Goal: Use online tool/utility: Utilize a website feature to perform a specific function

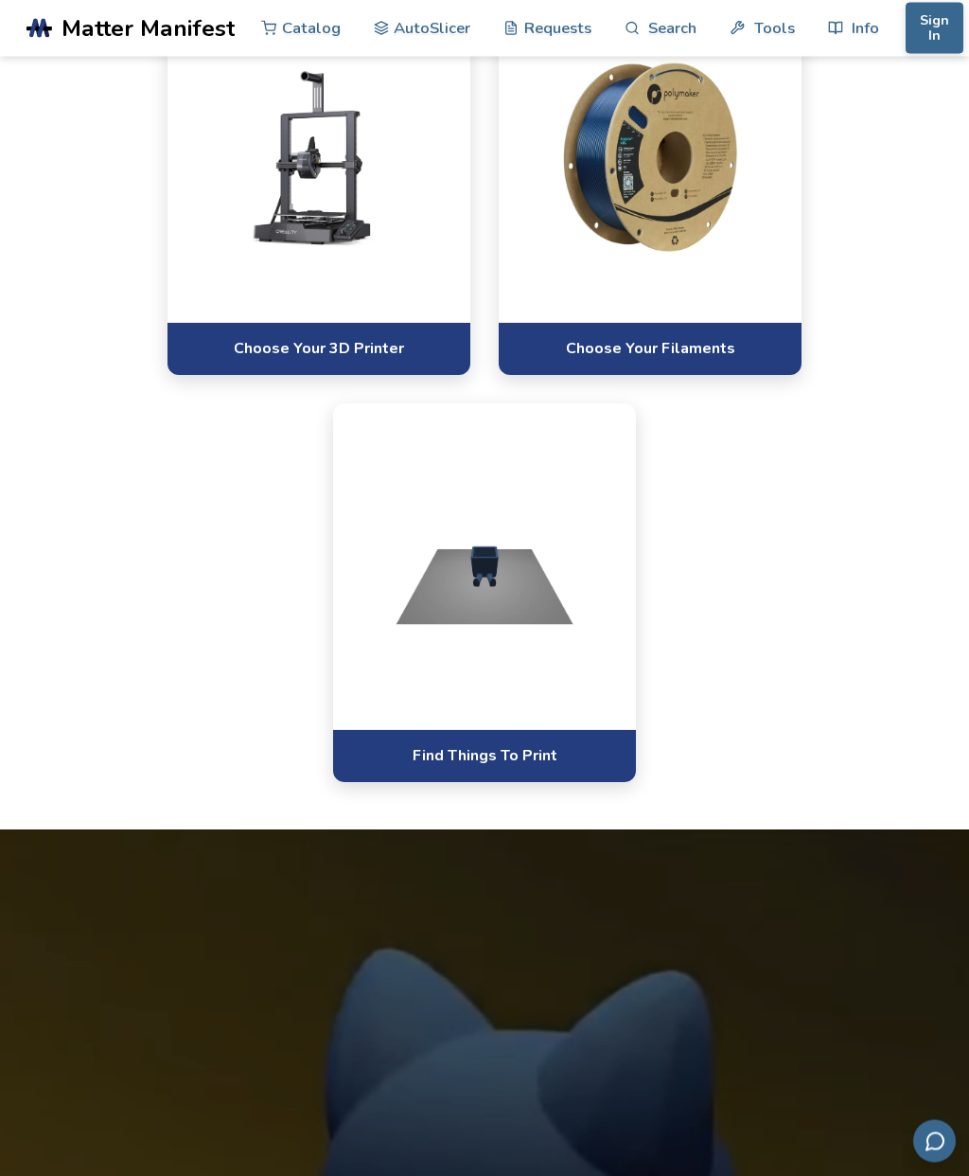
scroll to position [1121, 0]
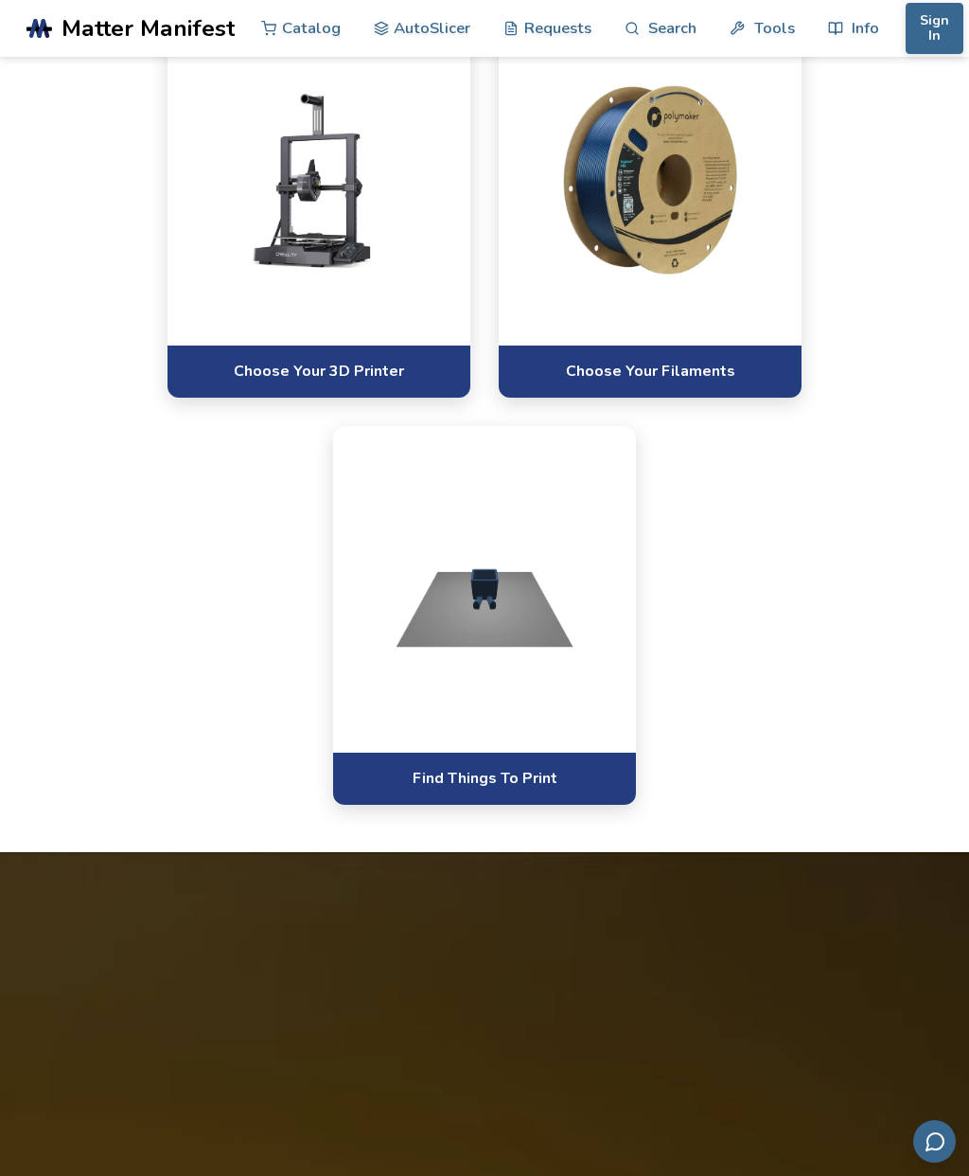
click at [391, 397] on link "Choose Your 3D Printer" at bounding box center [319, 371] width 303 height 52
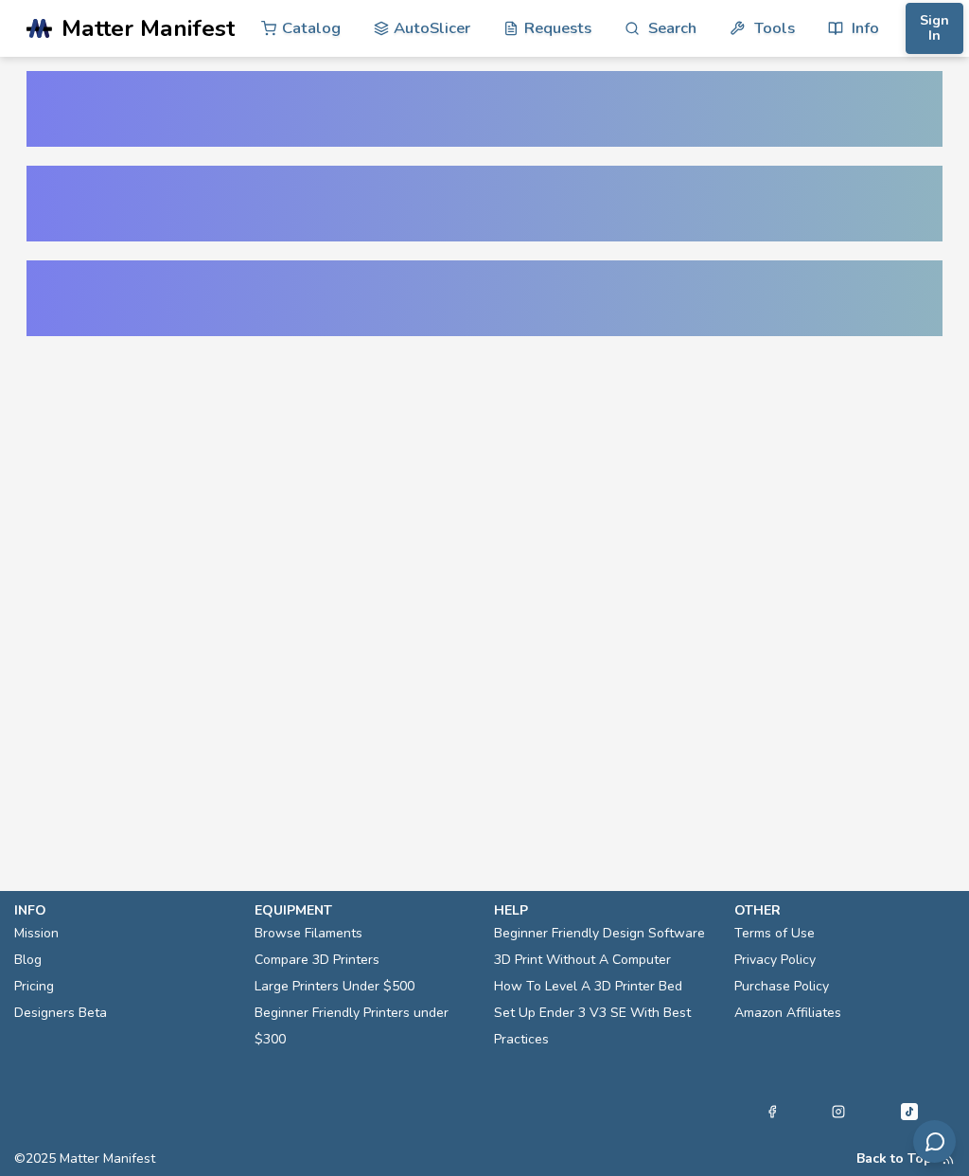
select select "**********"
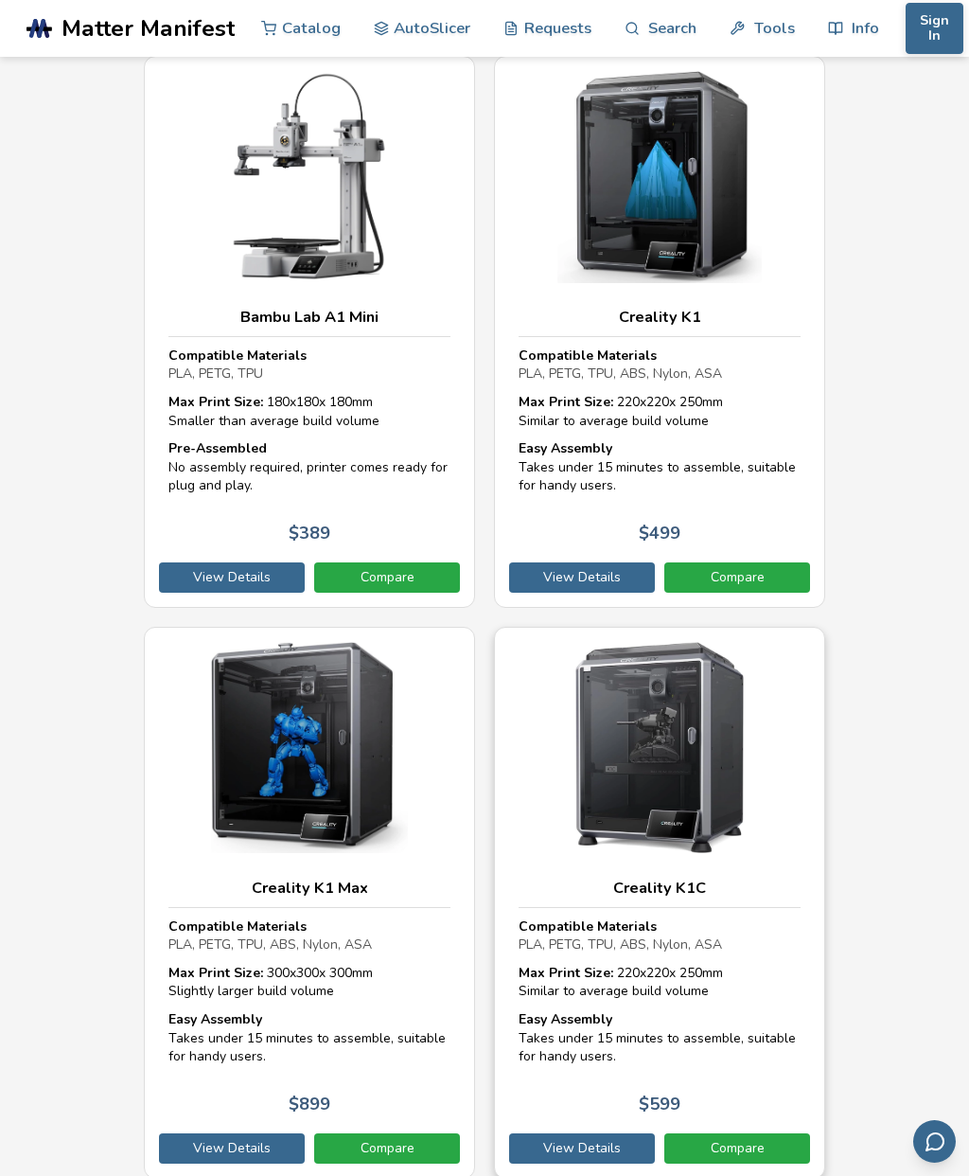
scroll to position [4502, 0]
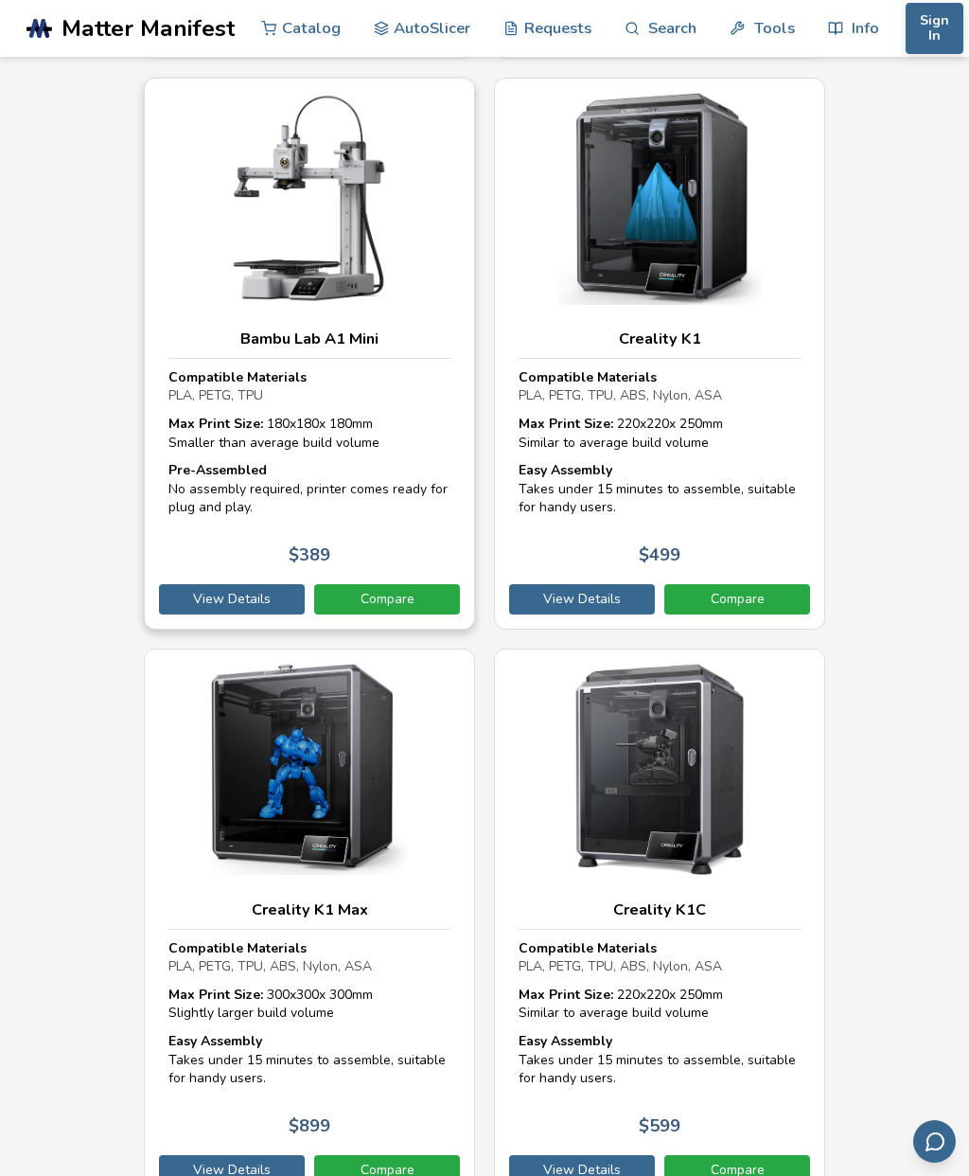
click at [364, 222] on img at bounding box center [310, 199] width 282 height 212
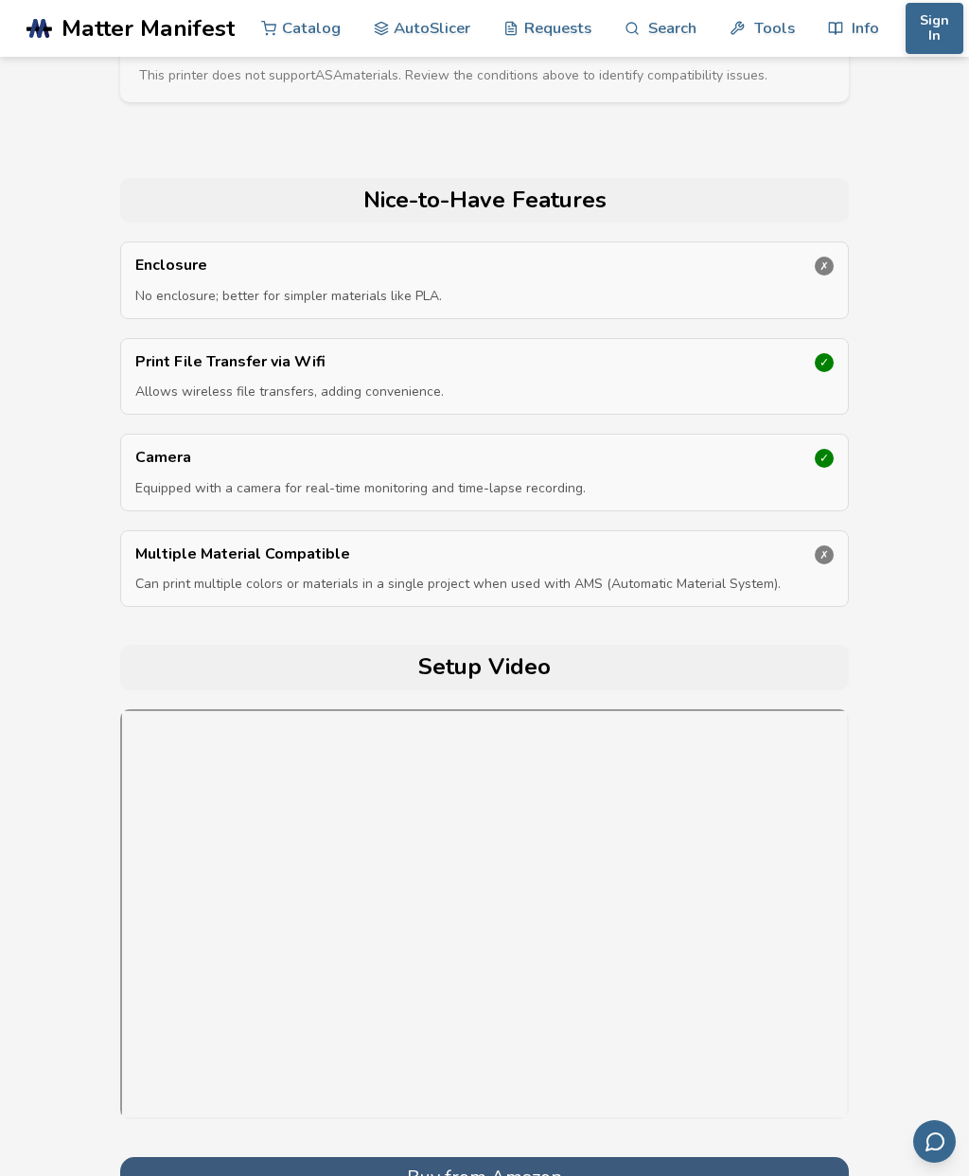
scroll to position [4630, 0]
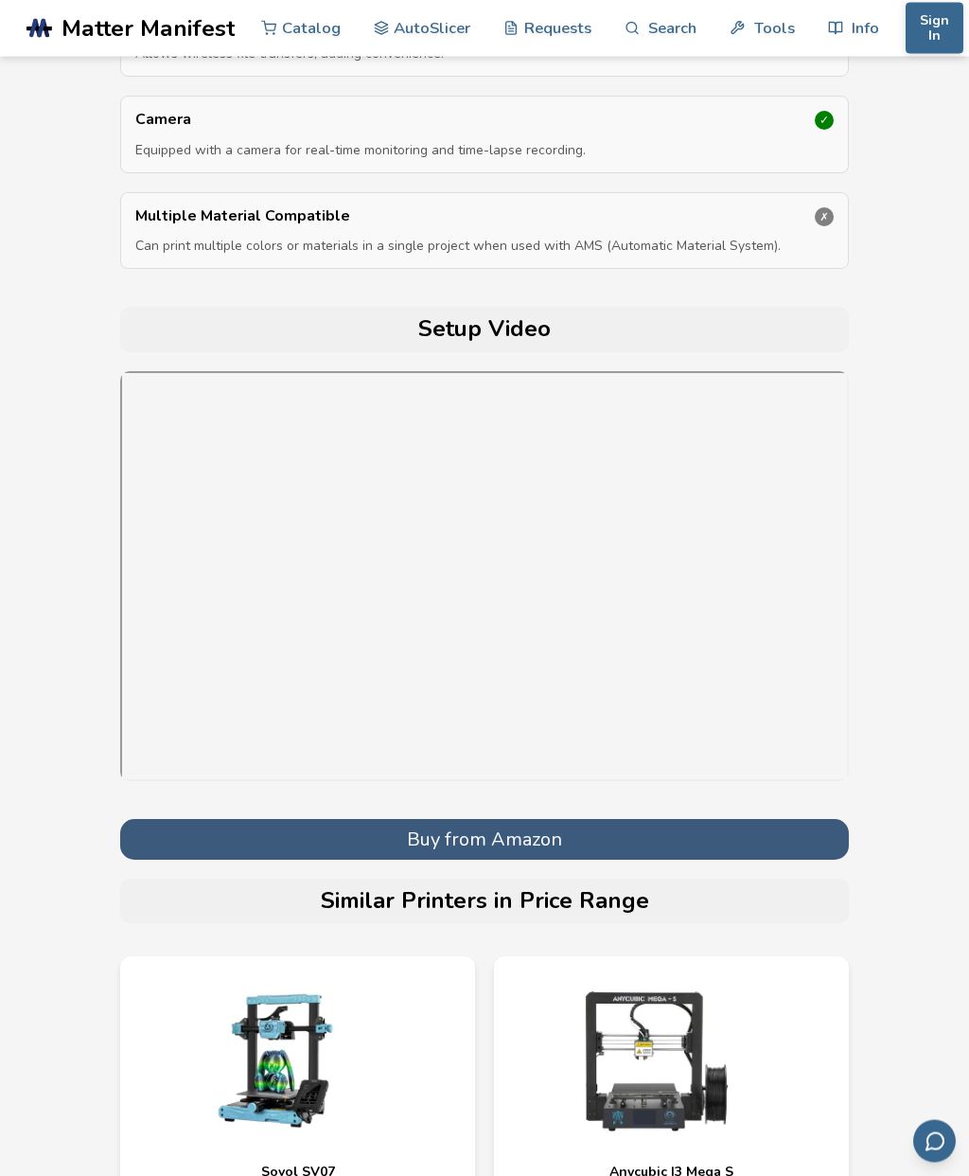
select select "**********"
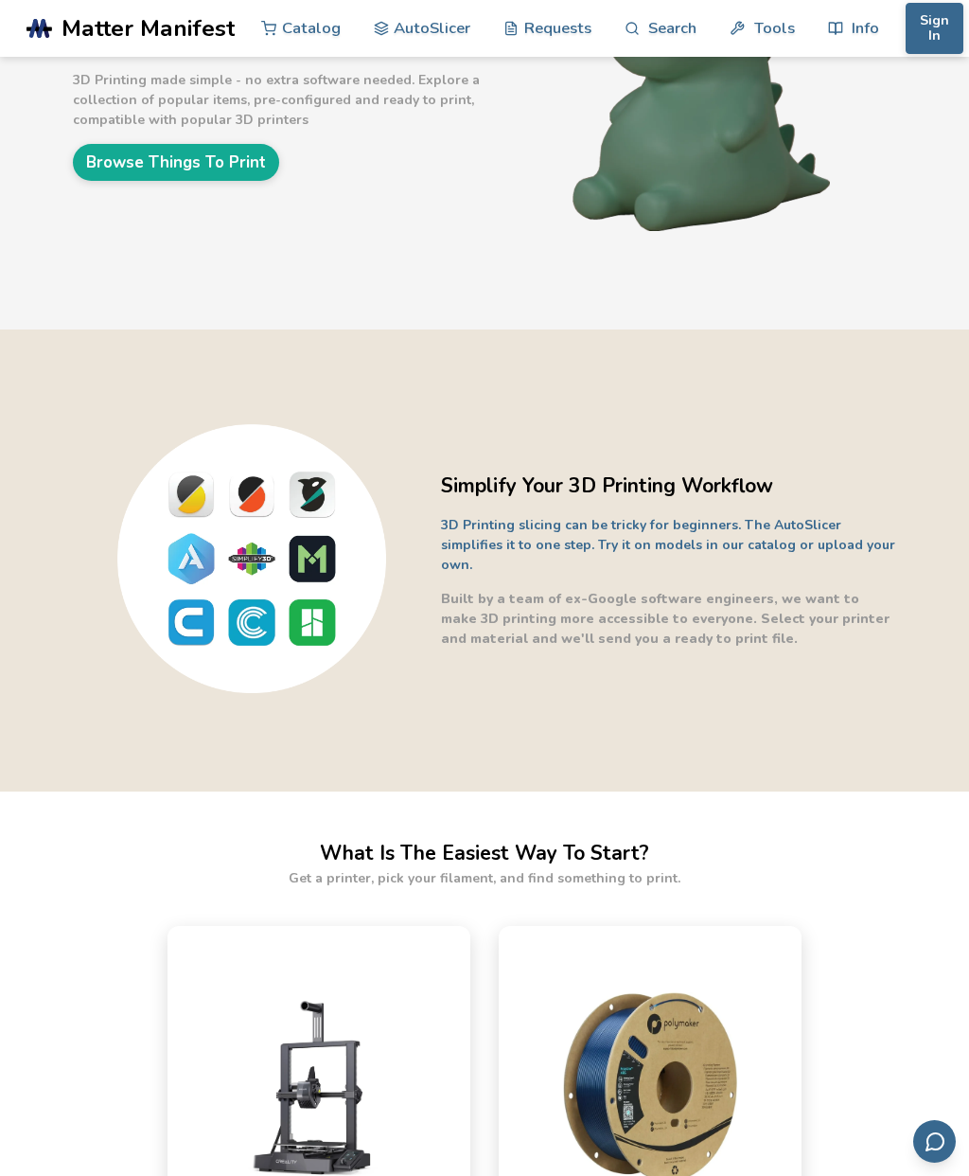
scroll to position [210, 0]
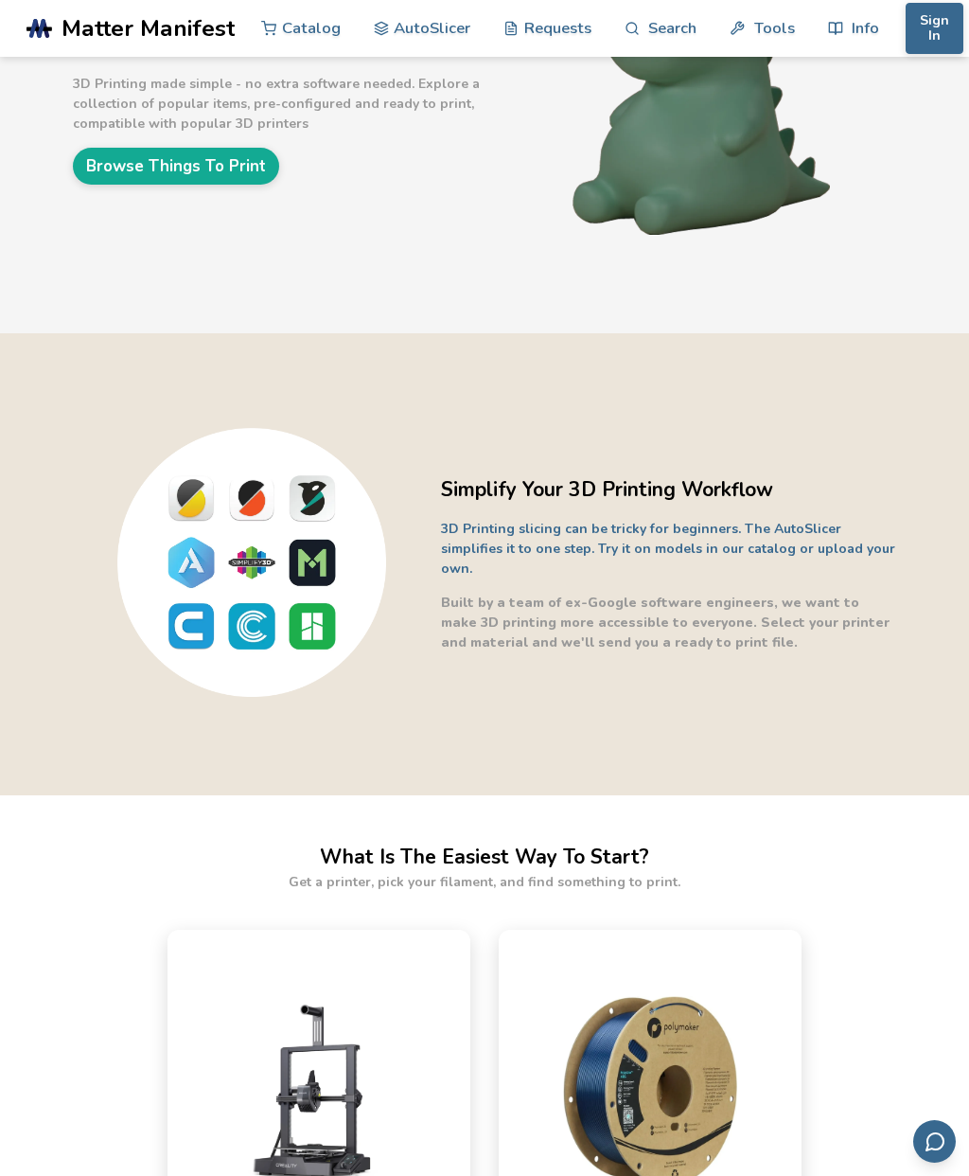
click at [102, 176] on link "Browse Things To Print" at bounding box center [176, 166] width 206 height 37
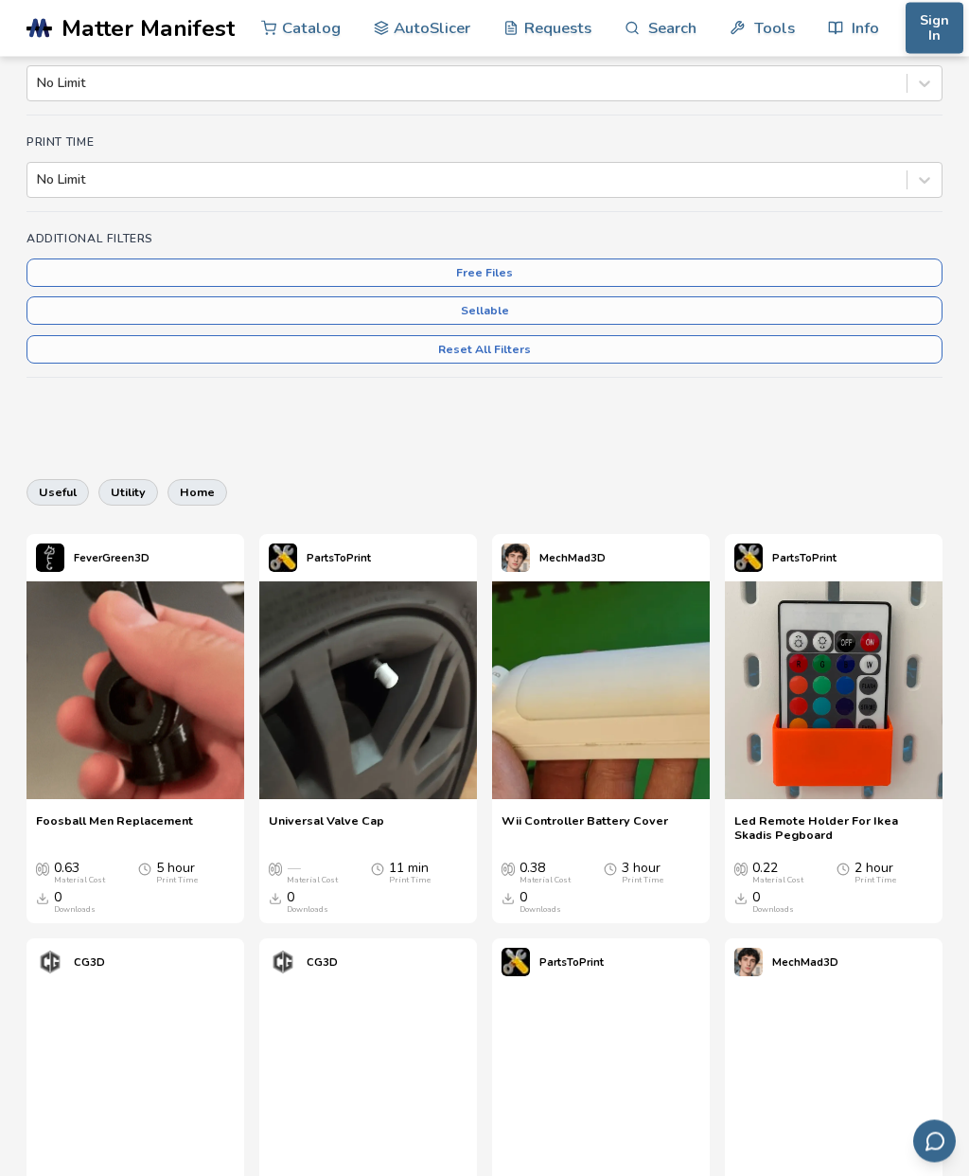
scroll to position [407, 0]
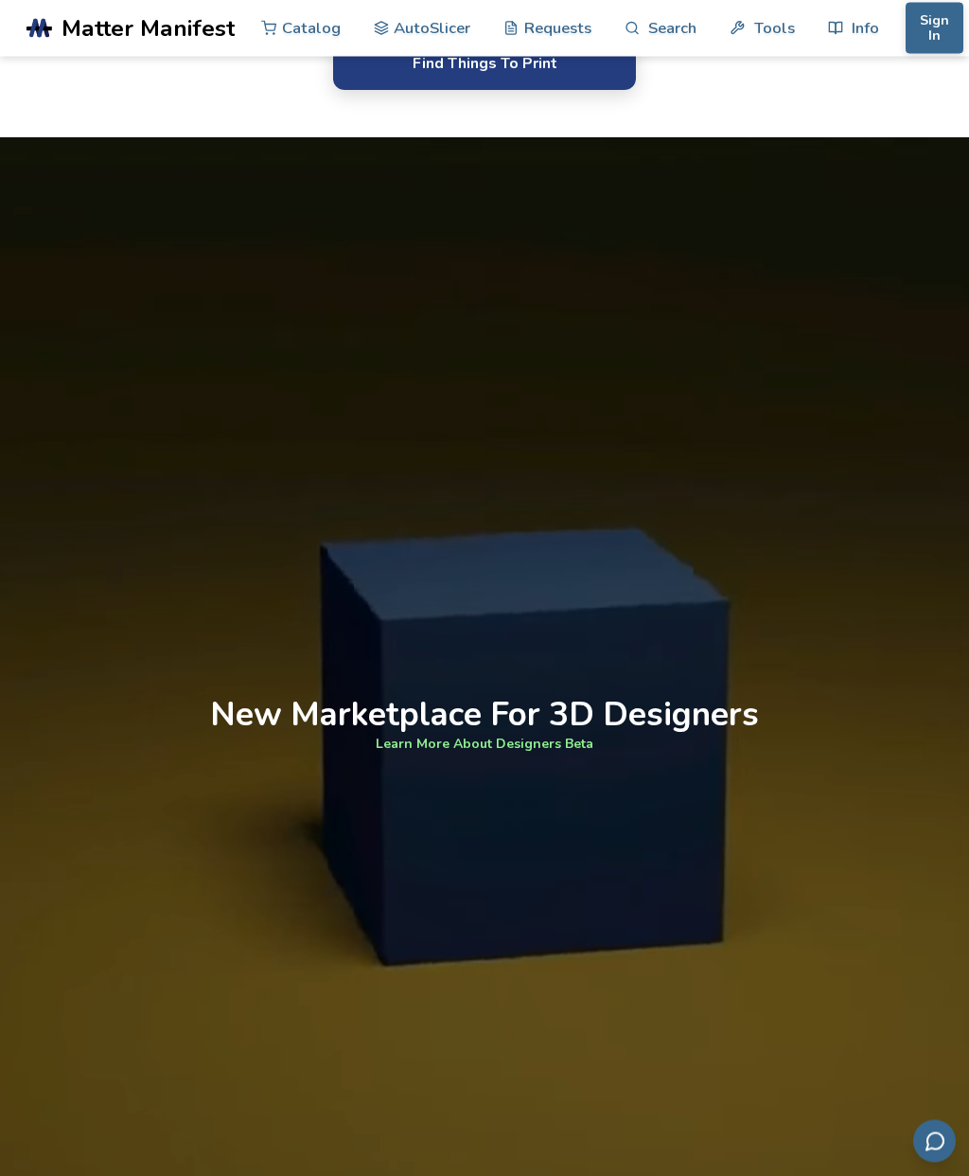
scroll to position [1932, 0]
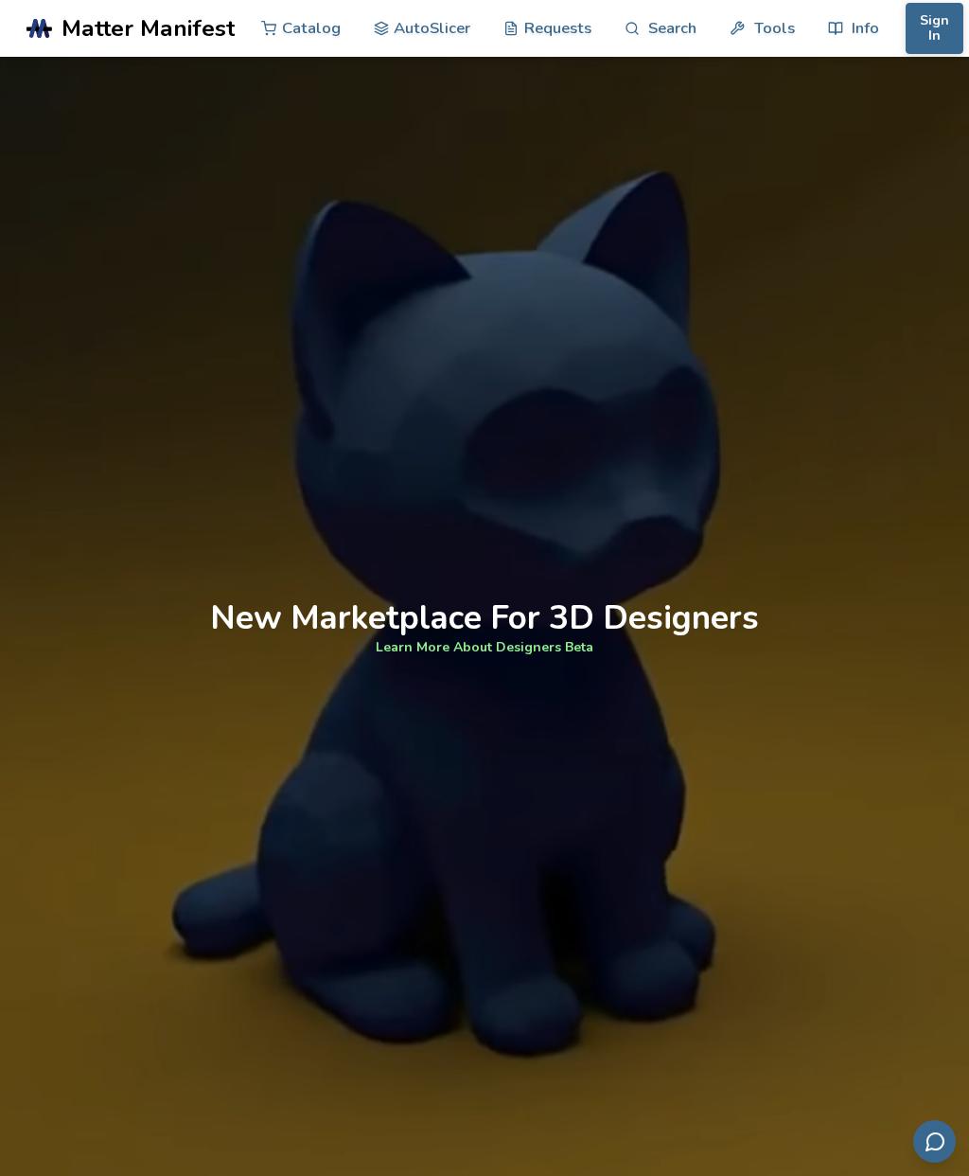
click at [544, 657] on link "Learn More About Designers Beta" at bounding box center [485, 647] width 218 height 20
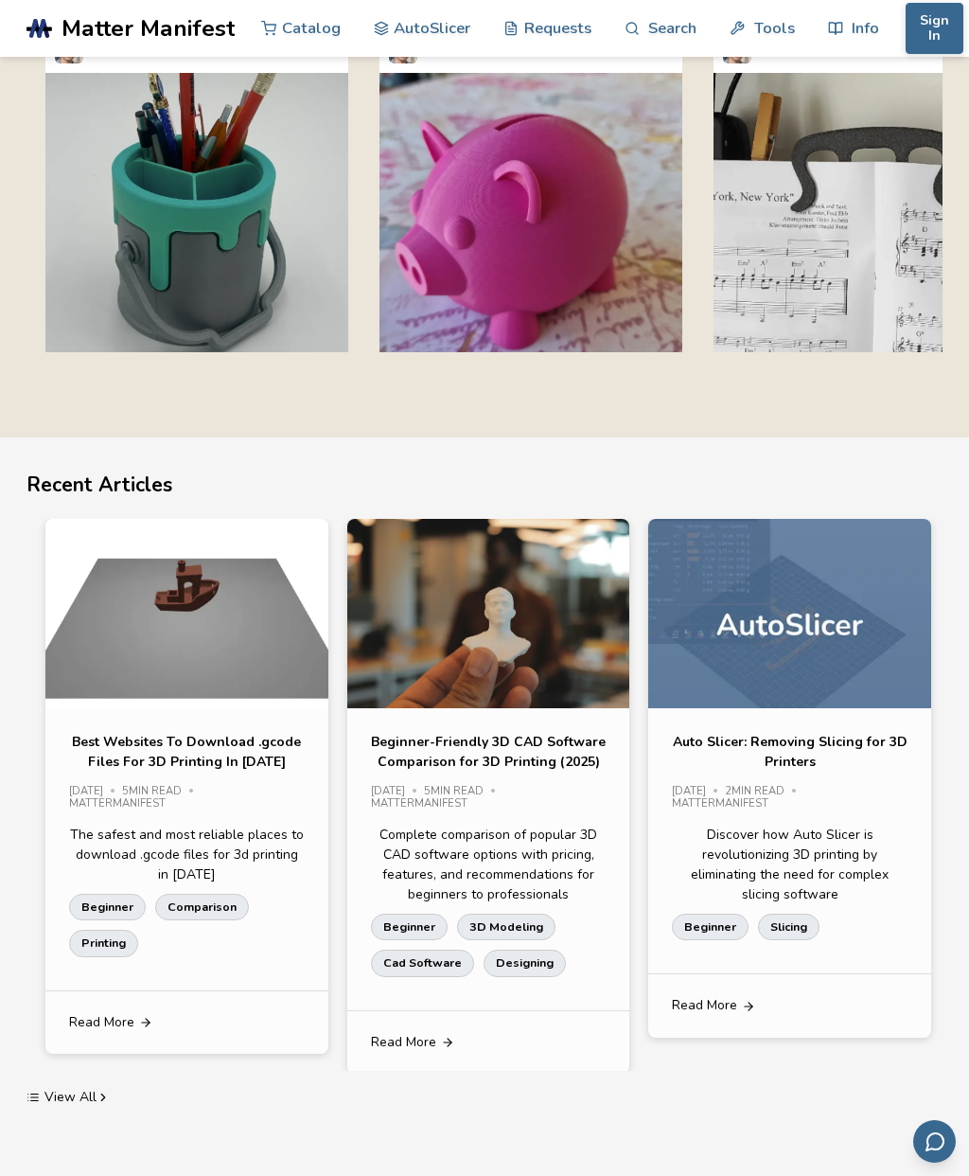
scroll to position [3735, 0]
click at [460, 37] on link "AutoSlicer" at bounding box center [423, 28] width 98 height 57
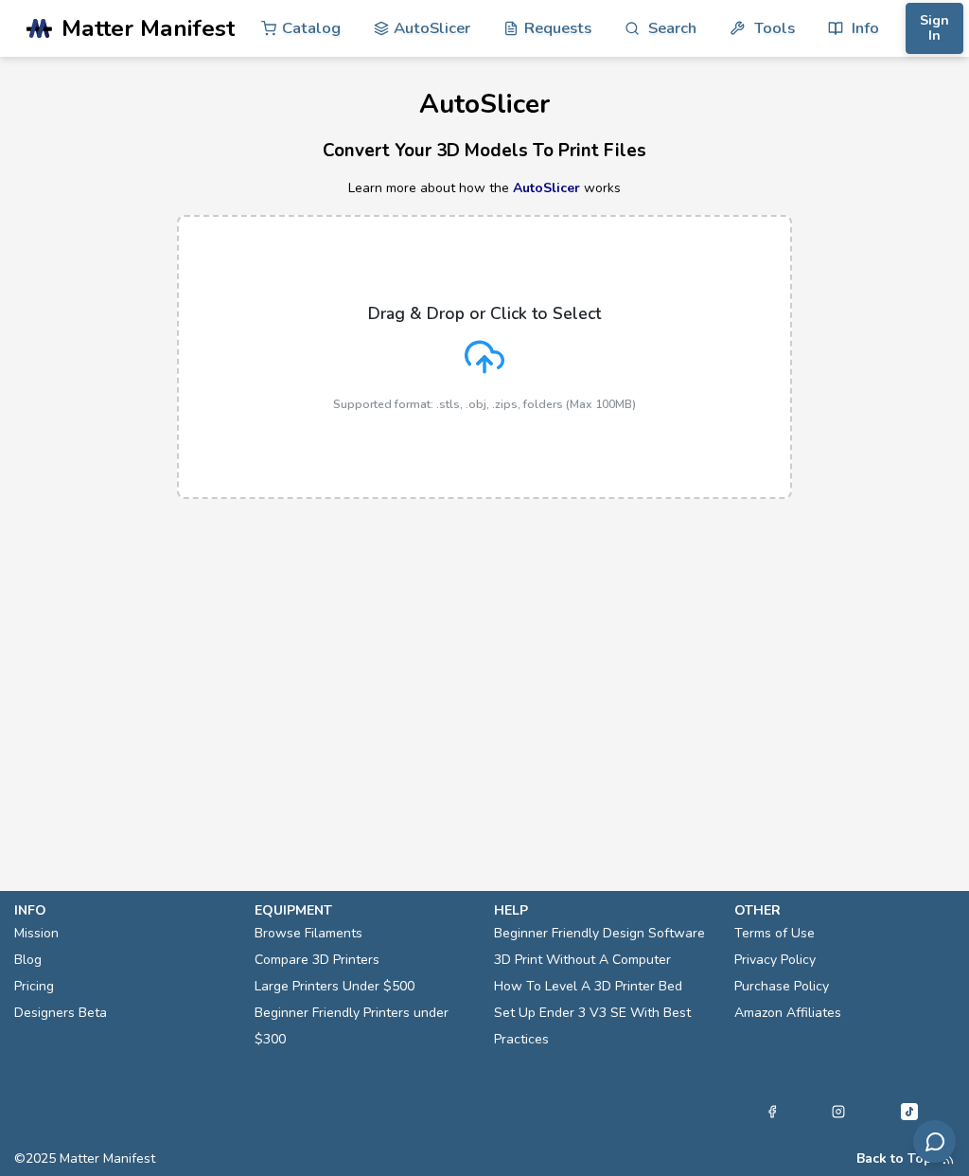
click at [489, 354] on icon at bounding box center [485, 357] width 40 height 40
click at [0, 0] on input "Drag & Drop or Click to Select Supported format: .stls, .obj, .zips, folders (M…" at bounding box center [0, 0] width 0 height 0
click at [484, 357] on polyline at bounding box center [484, 360] width 13 height 7
click at [0, 0] on input "Drag & Drop or Click to Select Supported format: .stls, .obj, .zips, folders (M…" at bounding box center [0, 0] width 0 height 0
click at [477, 368] on icon at bounding box center [485, 357] width 40 height 40
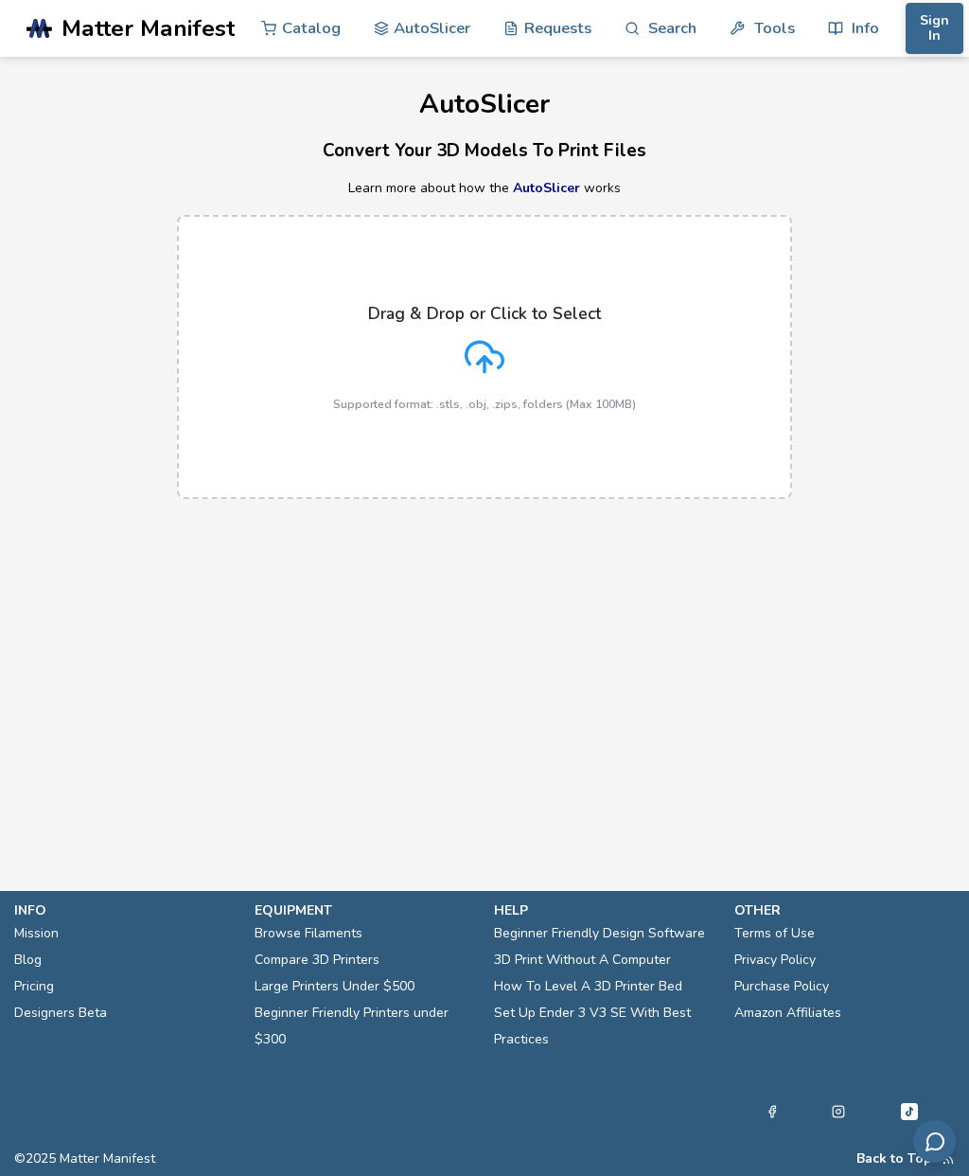
click at [0, 0] on input "Drag & Drop or Click to Select Supported format: .stls, .obj, .zips, folders (M…" at bounding box center [0, 0] width 0 height 0
click at [506, 347] on div "Drag & Drop or Click to Select Supported format: .stls, .obj, .zips, folders (M…" at bounding box center [484, 357] width 303 height 107
click at [0, 0] on input "Drag & Drop or Click to Select Supported format: .stls, .obj, .zips, folders (M…" at bounding box center [0, 0] width 0 height 0
click at [306, 337] on label "Drag & Drop or Click to Select Supported format: .stls, .obj, .zips, folders (M…" at bounding box center [484, 357] width 615 height 284
click at [0, 0] on input "Drag & Drop or Click to Select Supported format: .stls, .obj, .zips, folders (M…" at bounding box center [0, 0] width 0 height 0
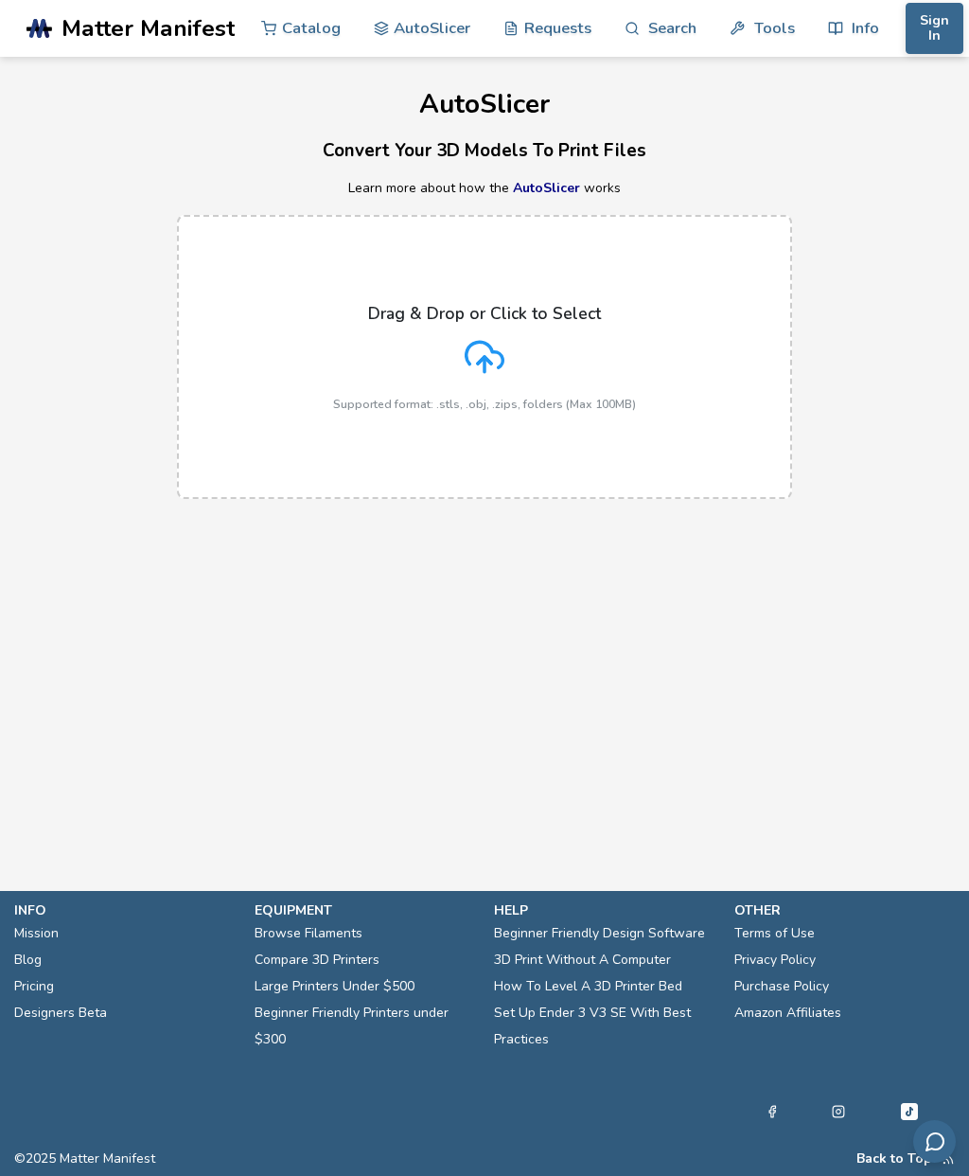
click at [515, 187] on link "AutoSlicer" at bounding box center [546, 188] width 67 height 18
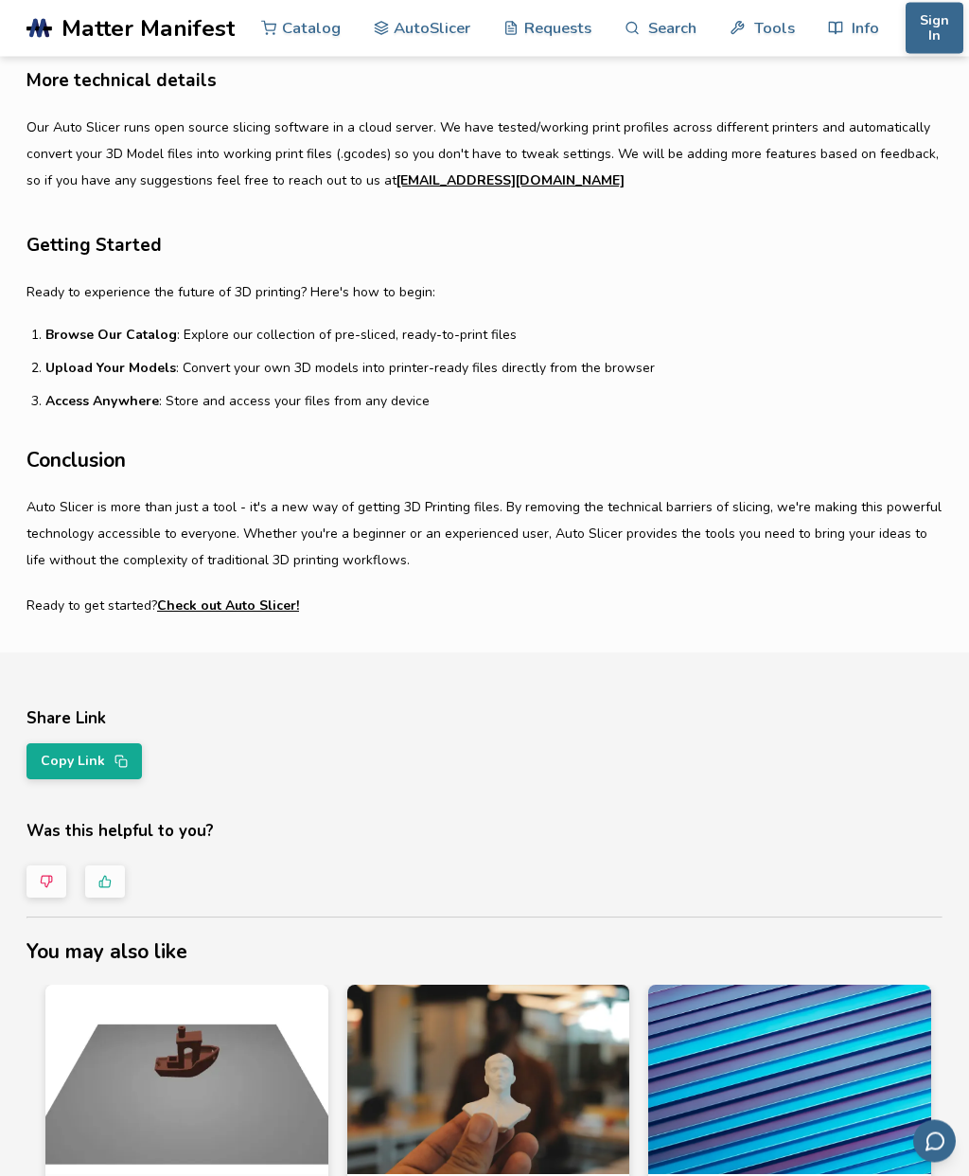
scroll to position [1294, 0]
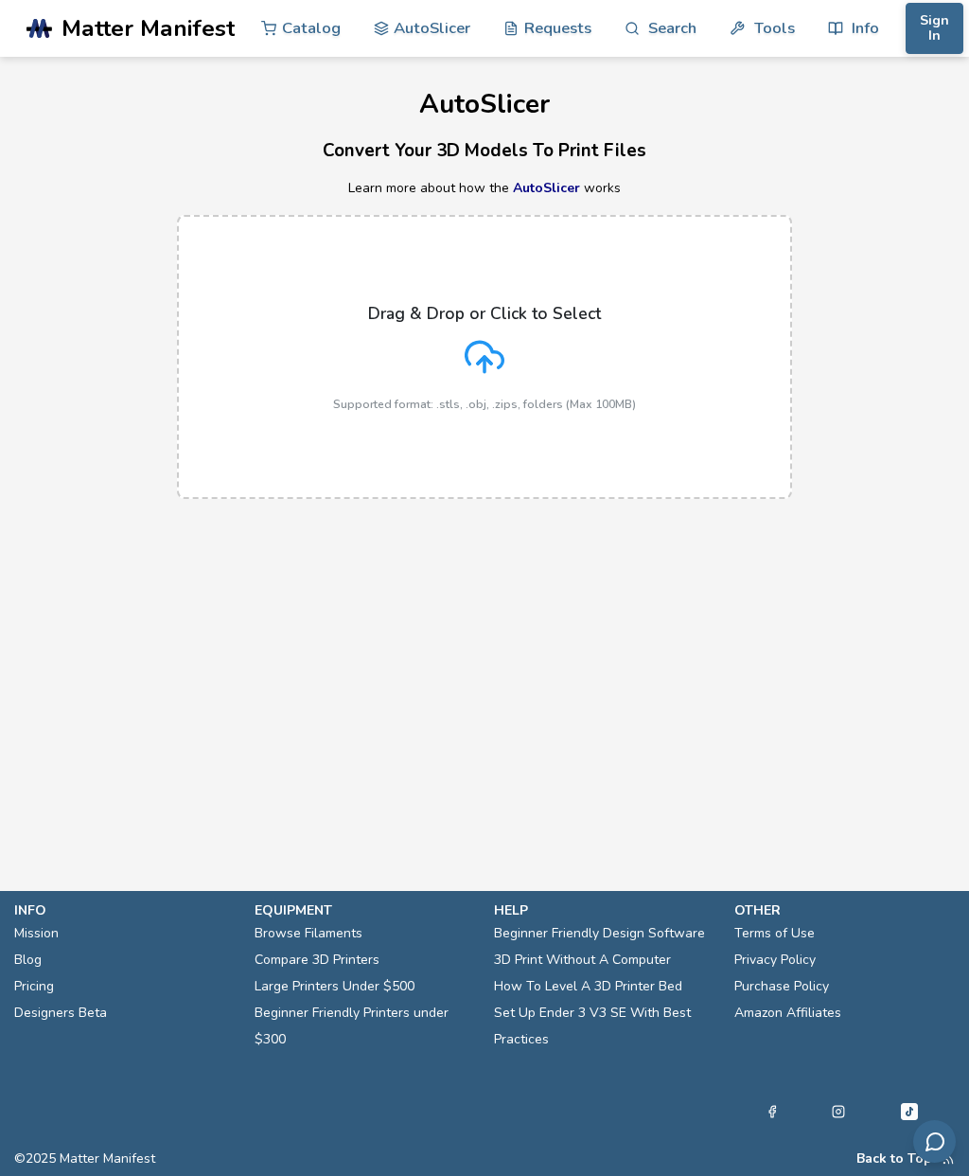
click at [529, 415] on label "Drag & Drop or Click to Select Supported format: .stls, .obj, .zips, folders (M…" at bounding box center [484, 357] width 615 height 284
click at [0, 0] on input "Drag & Drop or Click to Select Supported format: .stls, .obj, .zips, folders (M…" at bounding box center [0, 0] width 0 height 0
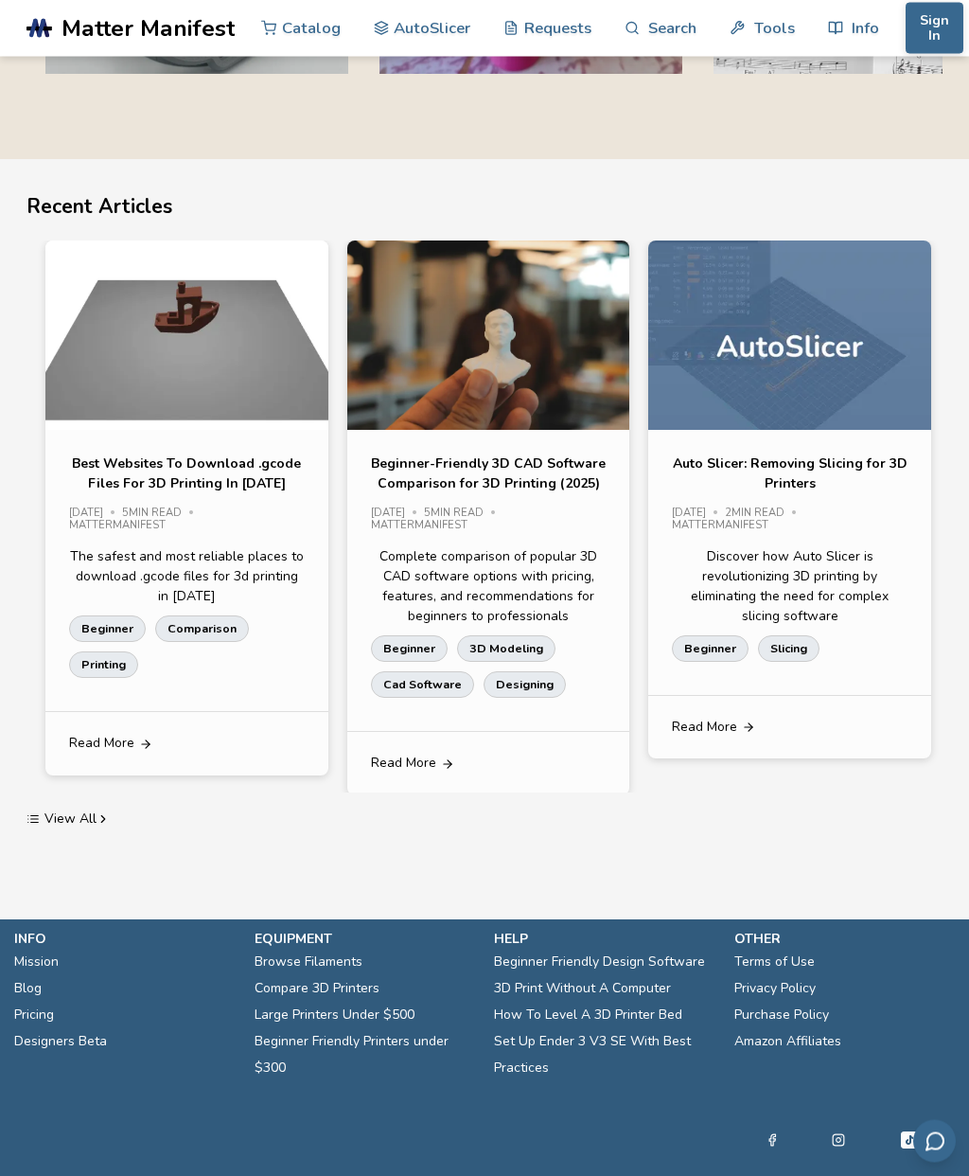
scroll to position [3806, 0]
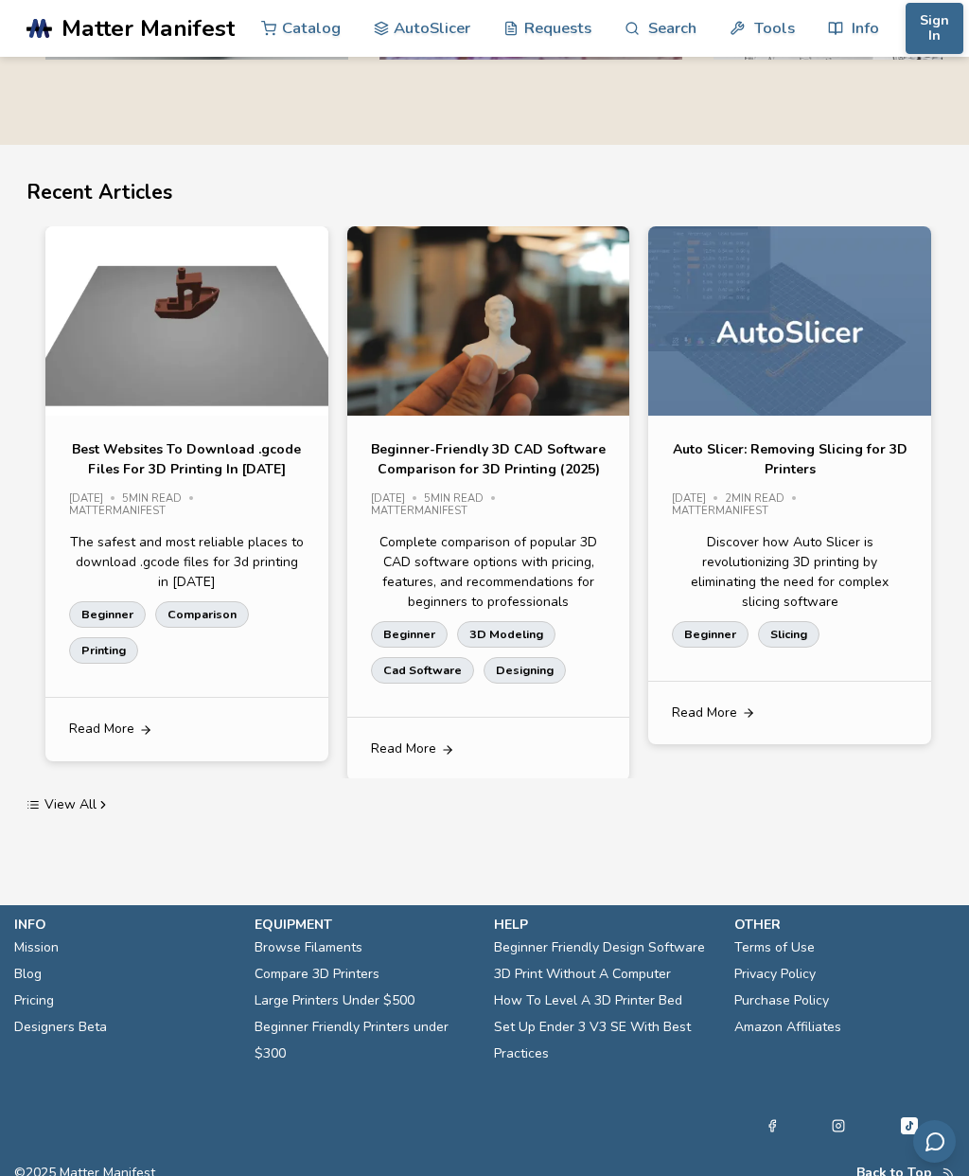
click at [857, 479] on p "Auto Slicer: Removing Slicing for 3D Printers" at bounding box center [790, 459] width 236 height 40
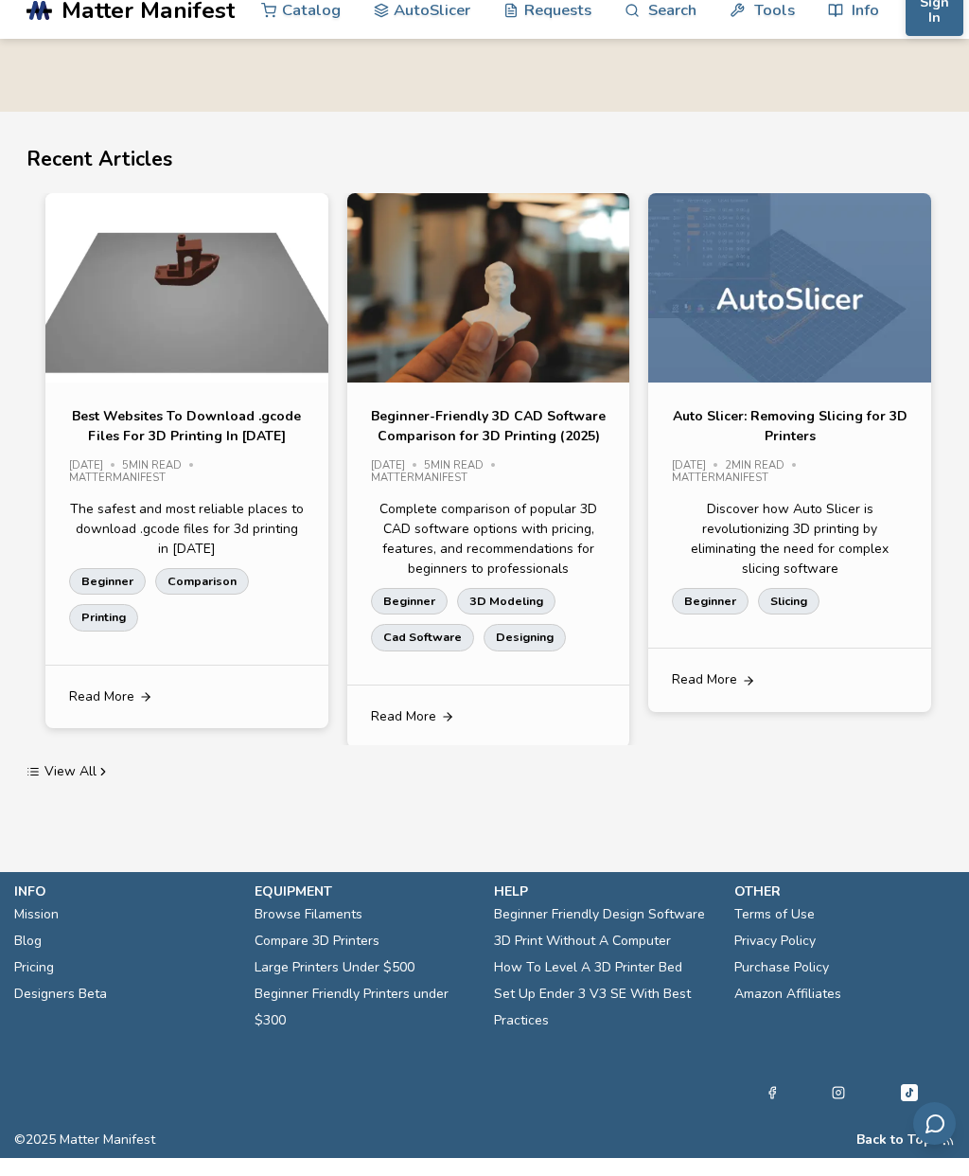
scroll to position [4162, 0]
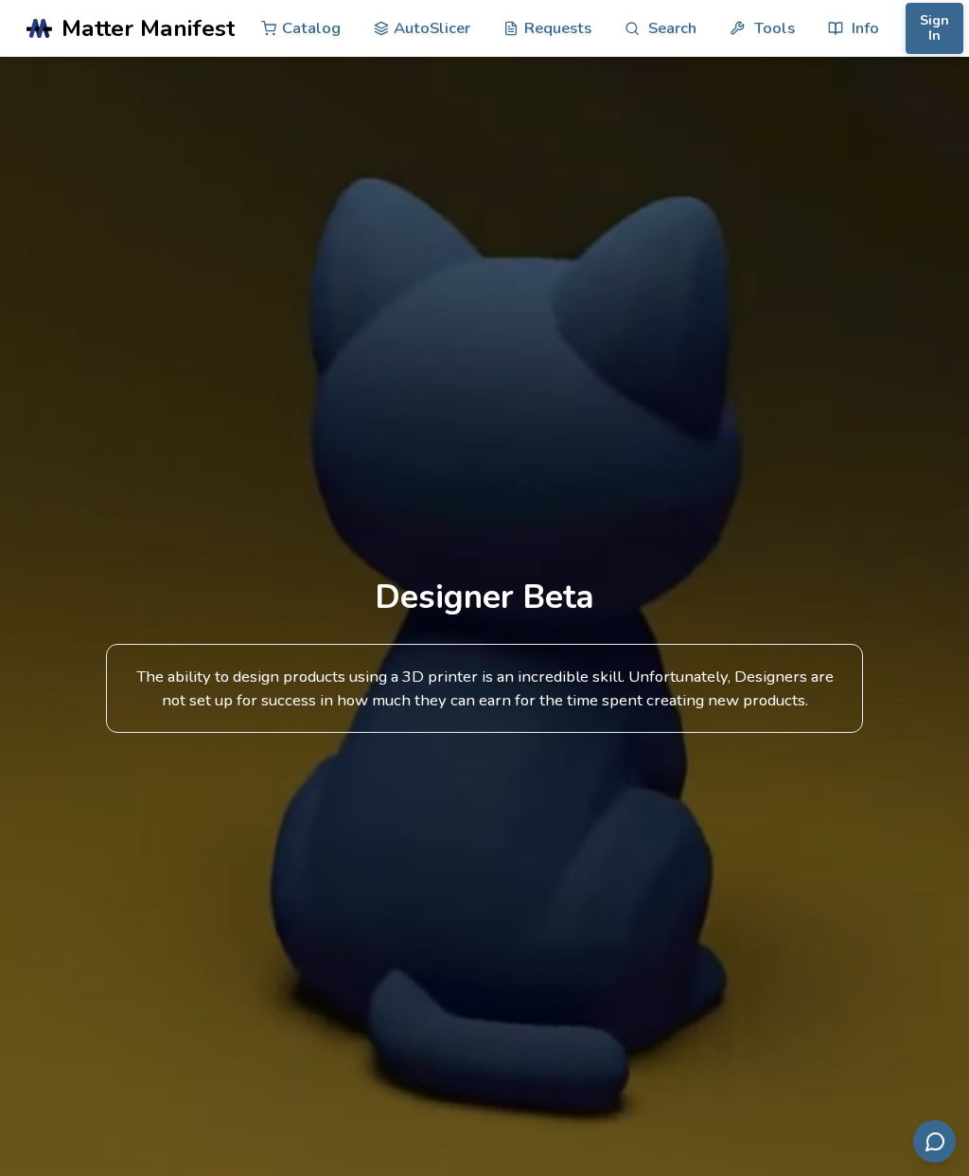
click at [811, 724] on div "The ability to design products using a 3D printer is an incredible skill. Unfor…" at bounding box center [484, 688] width 757 height 89
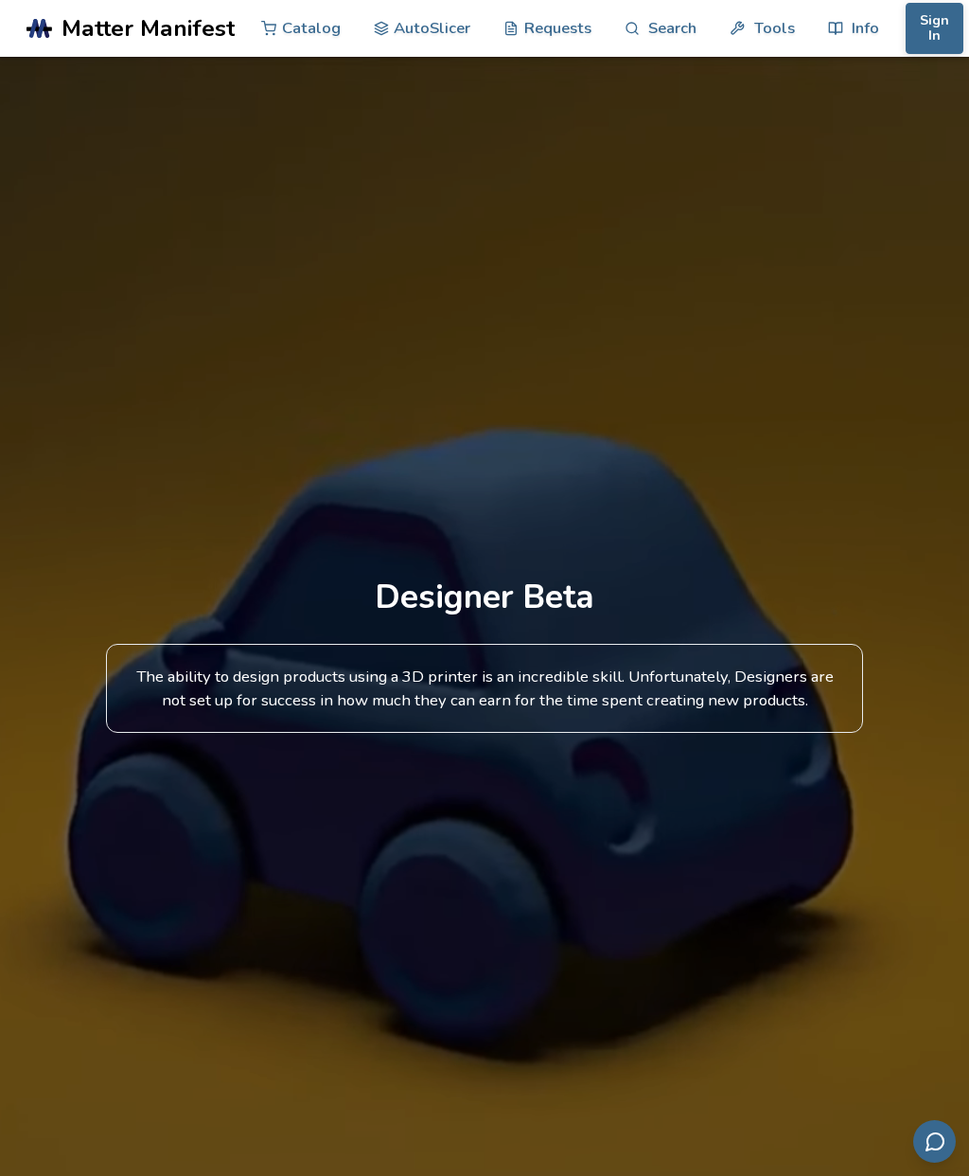
click at [499, 616] on h1 "Designer Beta" at bounding box center [485, 597] width 220 height 38
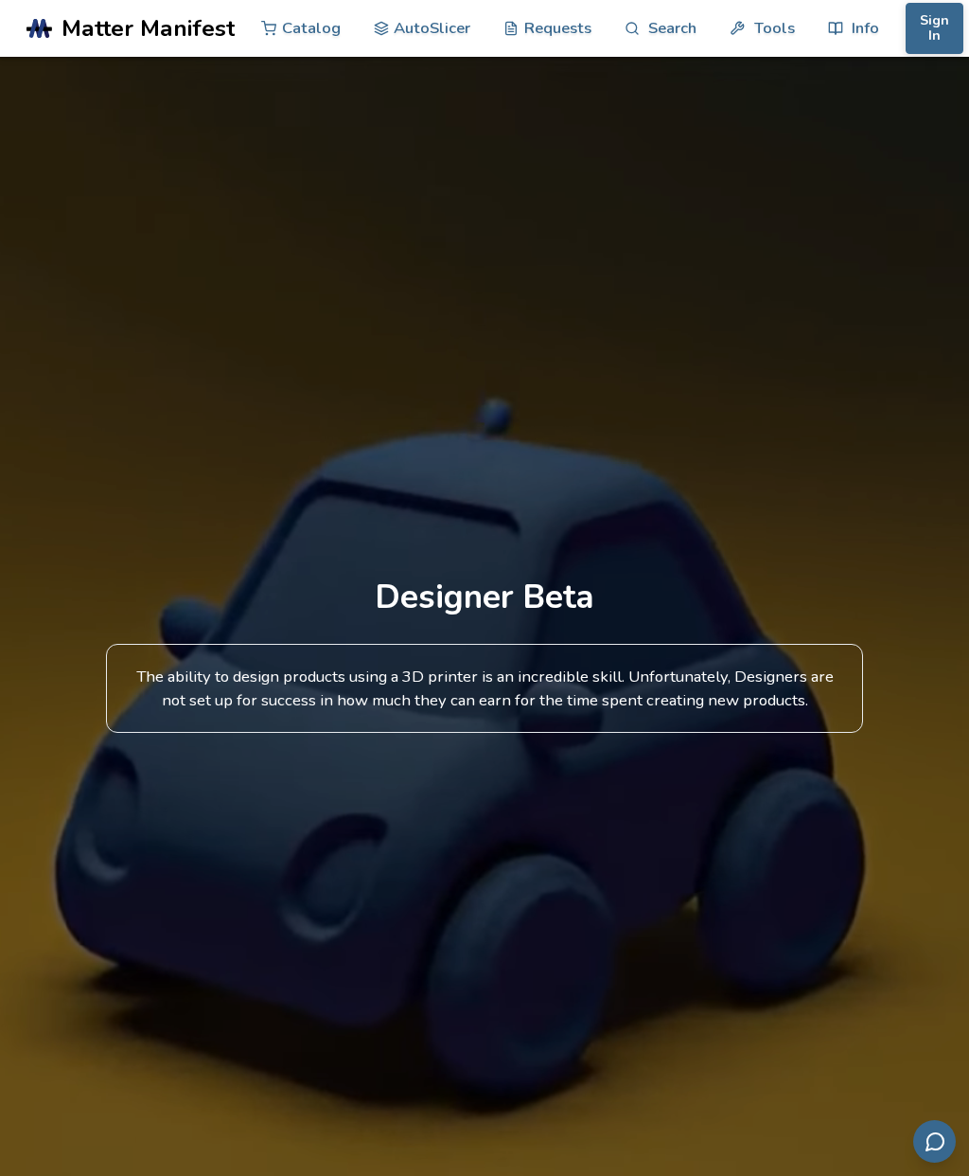
click at [578, 733] on div "The ability to design products using a 3D printer is an incredible skill. Unfor…" at bounding box center [484, 688] width 757 height 89
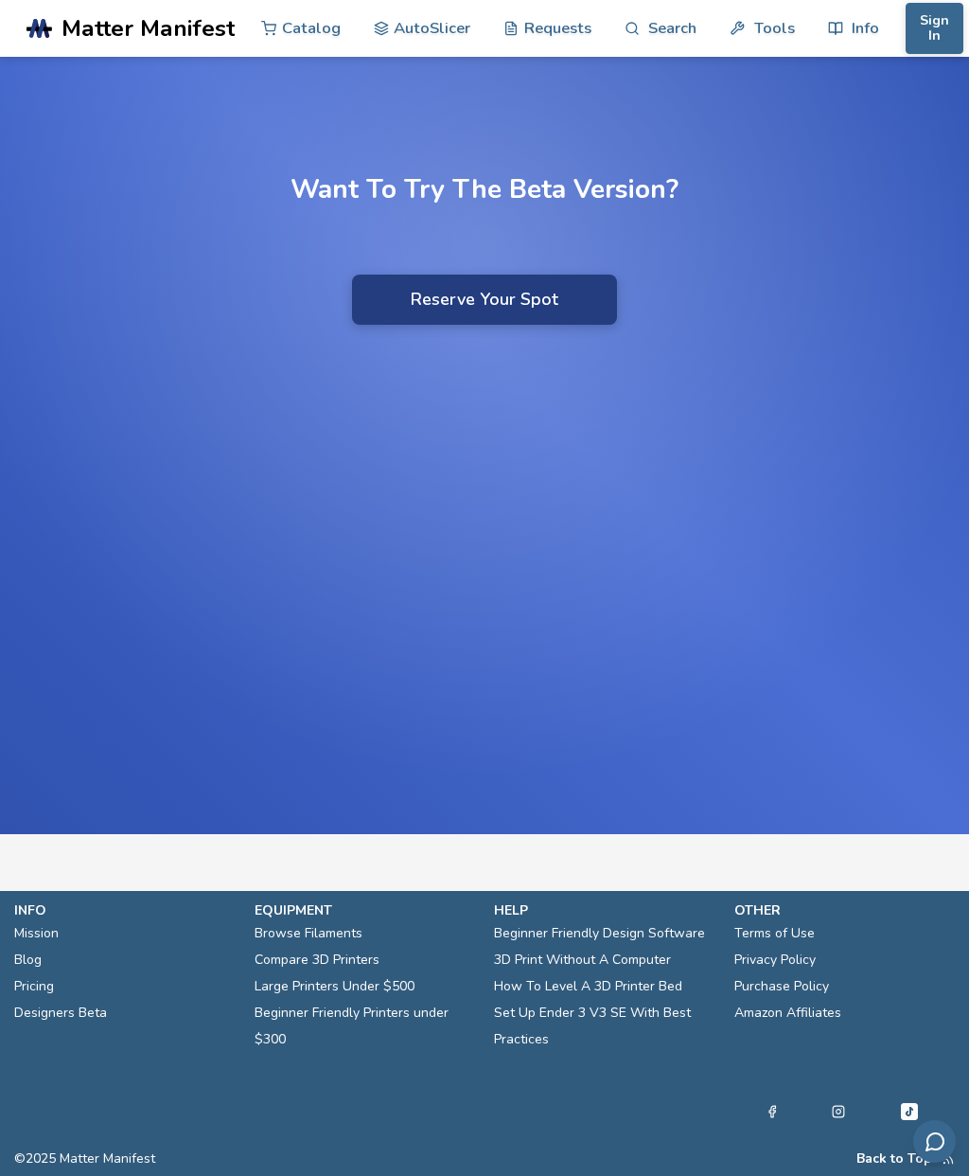
scroll to position [2862, 0]
